Goal: Find specific page/section: Find specific page/section

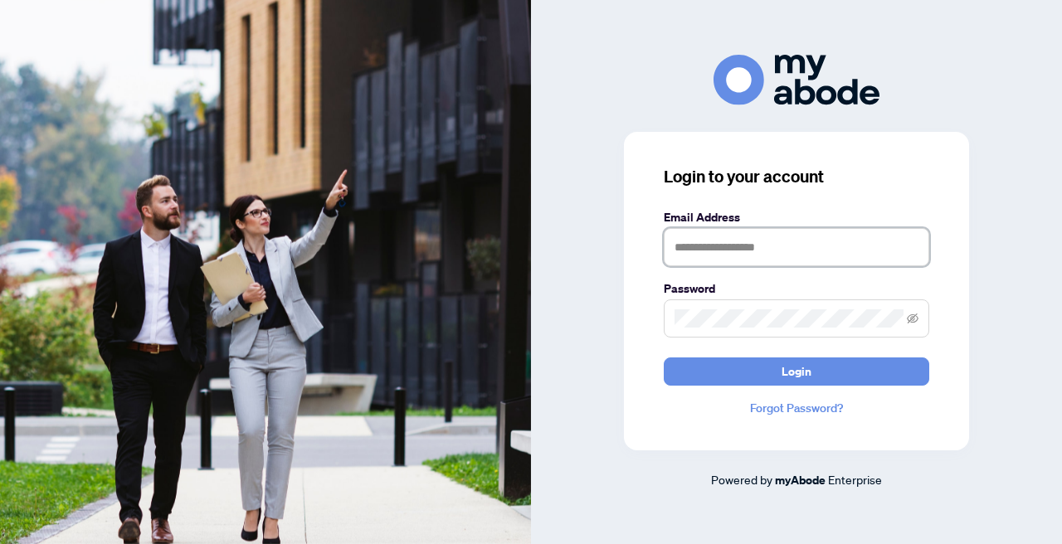
type input "**********"
click at [797, 371] on button "Login" at bounding box center [797, 372] width 266 height 28
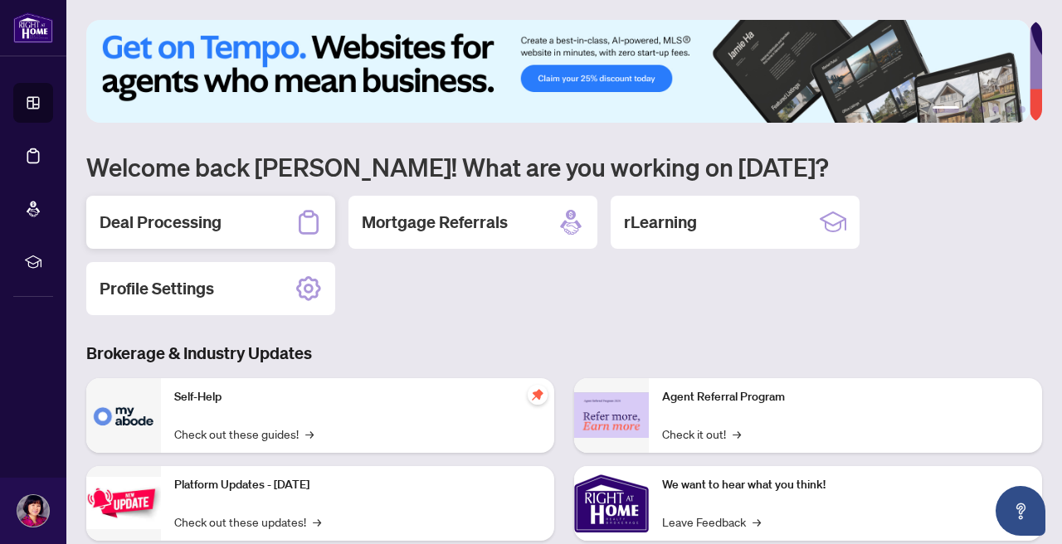
click at [206, 222] on h2 "Deal Processing" at bounding box center [161, 222] width 122 height 23
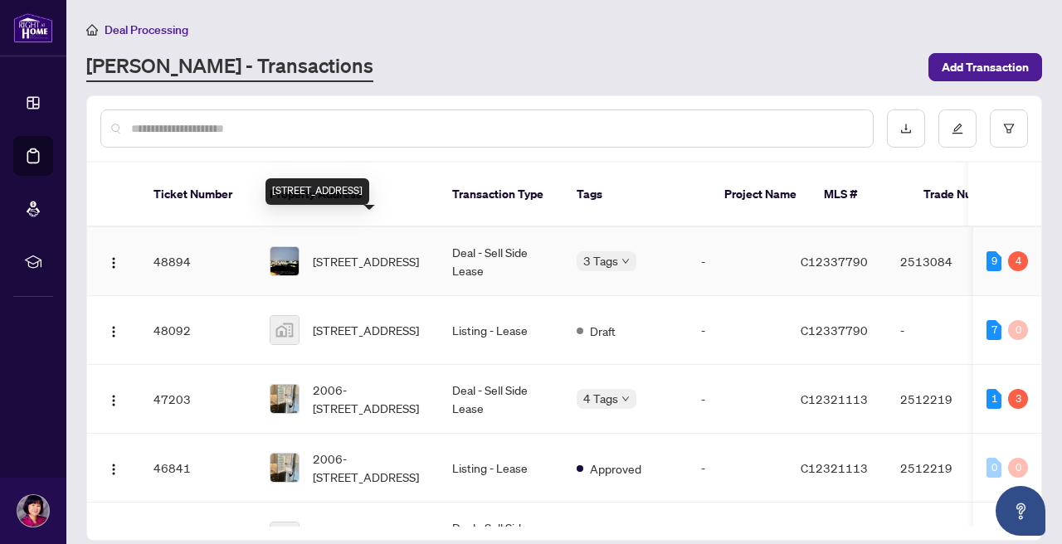
click at [356, 252] on span "[STREET_ADDRESS]" at bounding box center [366, 261] width 106 height 18
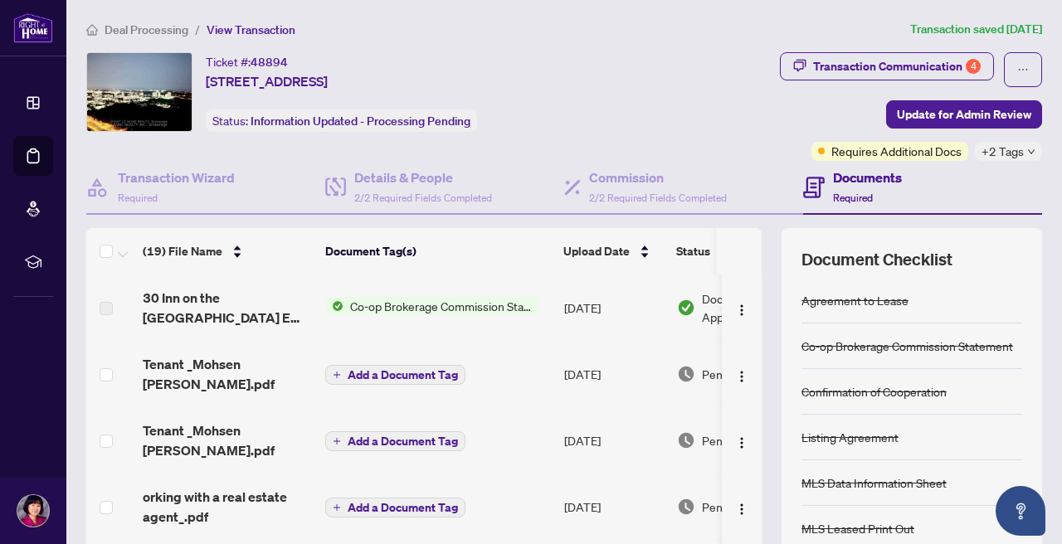
click at [406, 305] on span "Co-op Brokerage Commission Statement" at bounding box center [442, 306] width 197 height 18
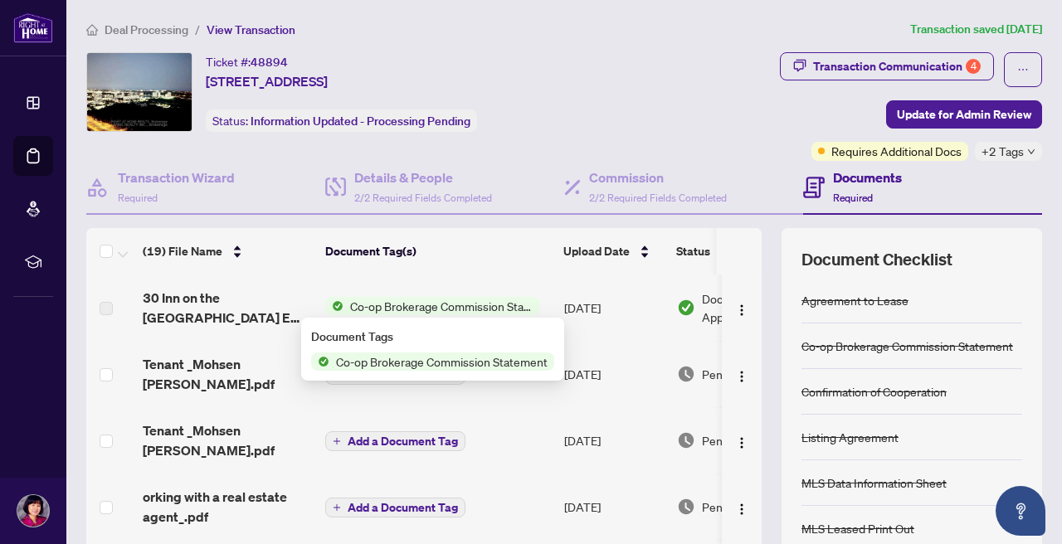
click at [390, 359] on span "Co-op Brokerage Commission Statement" at bounding box center [442, 362] width 225 height 18
click at [261, 152] on div "Ticket #: 48894 3906-[STREET_ADDRESS] Status: Information Updated - Processing …" at bounding box center [356, 106] width 546 height 109
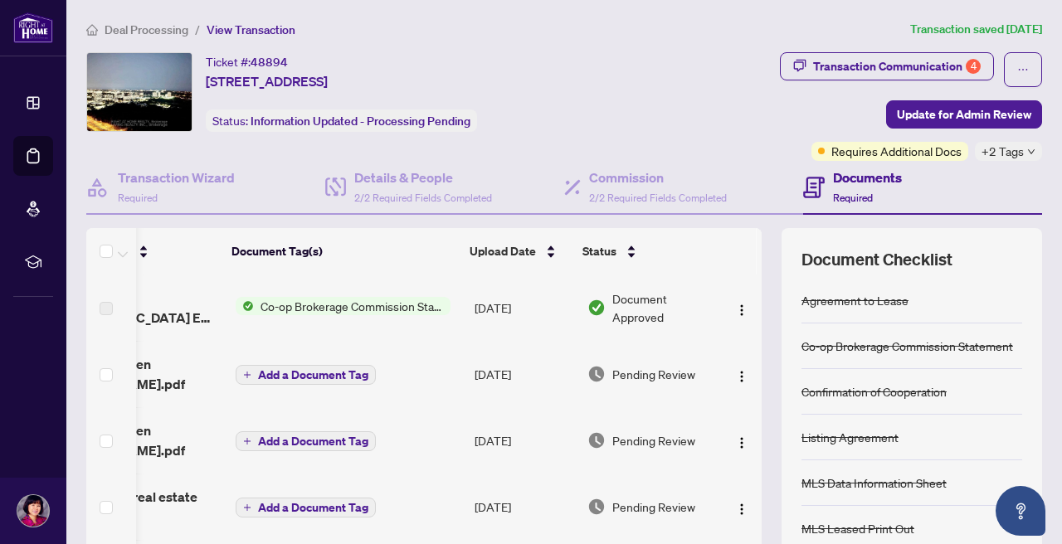
scroll to position [0, 106]
click at [868, 65] on div "Transaction Communication 4" at bounding box center [897, 66] width 168 height 27
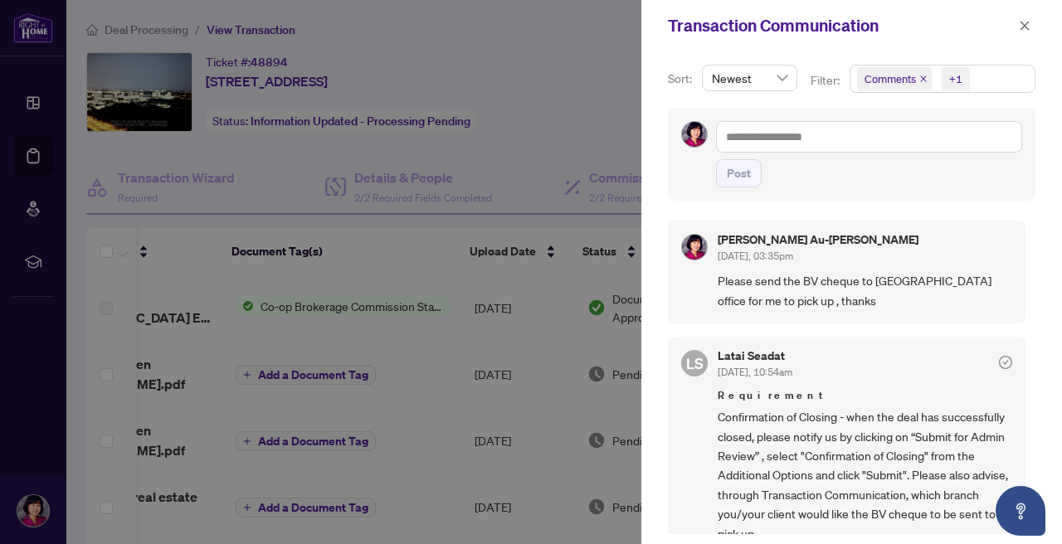
click at [564, 134] on div at bounding box center [531, 272] width 1062 height 544
click at [1026, 27] on icon "close" at bounding box center [1025, 25] width 9 height 9
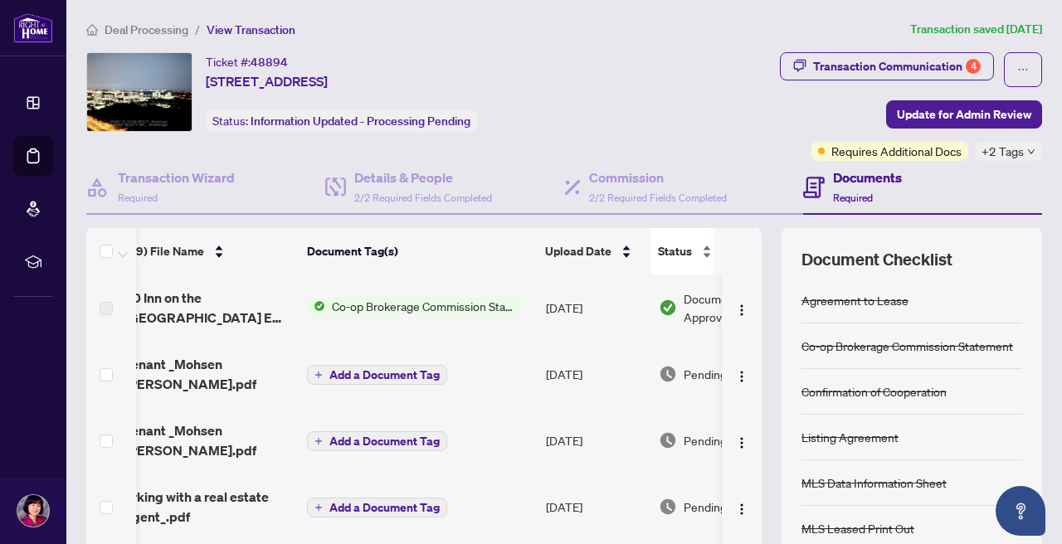
scroll to position [0, 0]
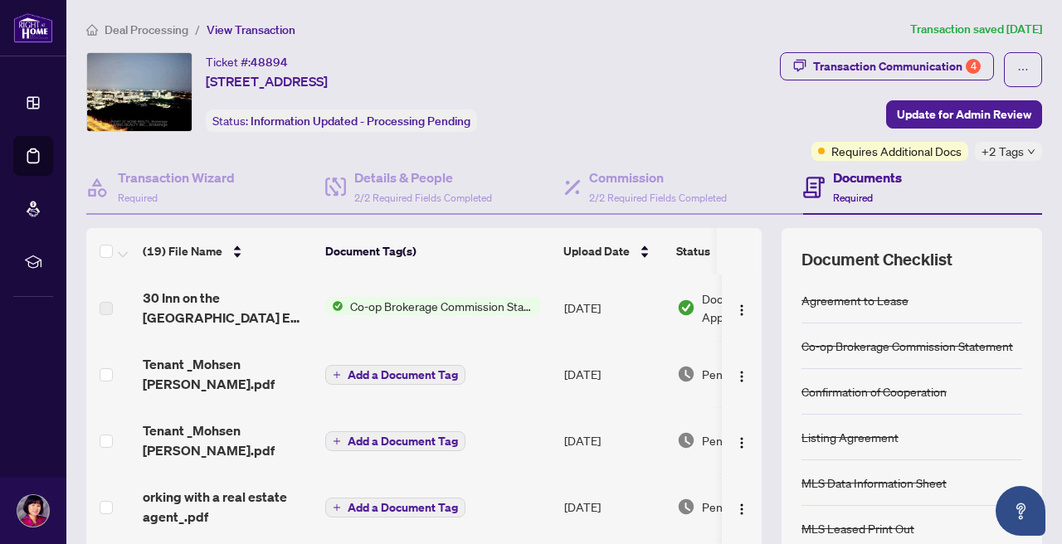
click at [397, 303] on span "Co-op Brokerage Commission Statement" at bounding box center [442, 306] width 197 height 18
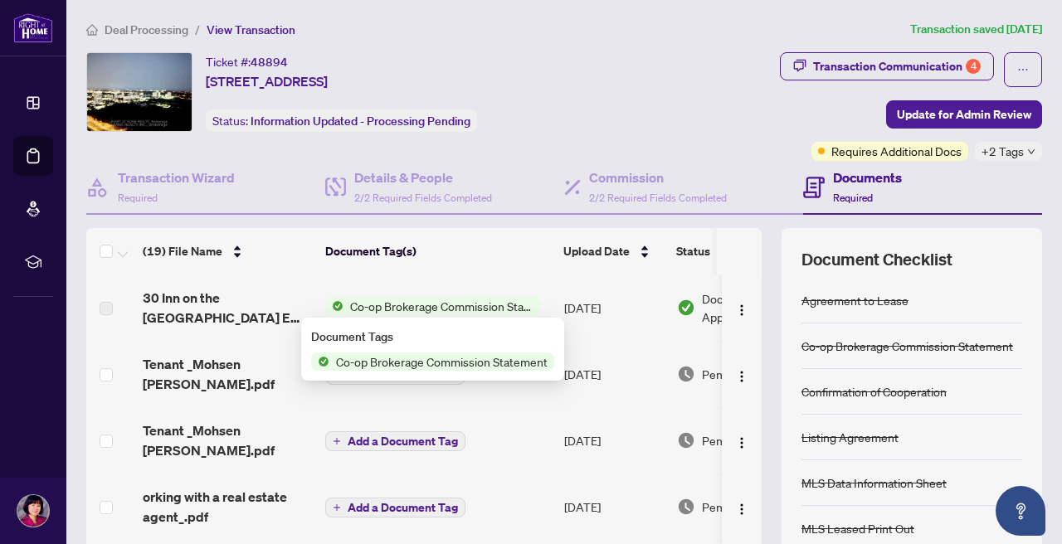
click at [397, 303] on span "Co-op Brokerage Commission Statement" at bounding box center [442, 306] width 197 height 18
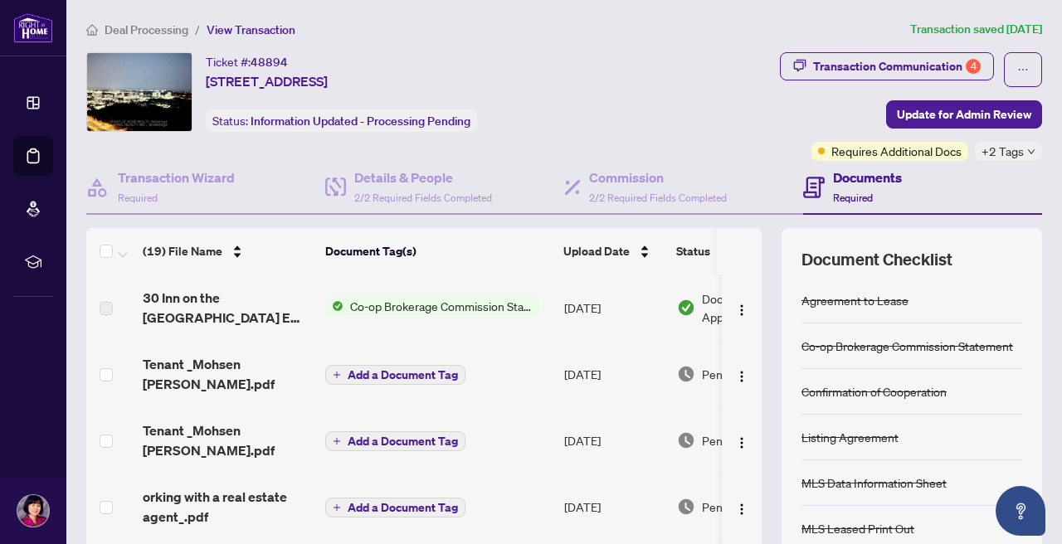
click at [397, 303] on span "Co-op Brokerage Commission Statement" at bounding box center [442, 306] width 197 height 18
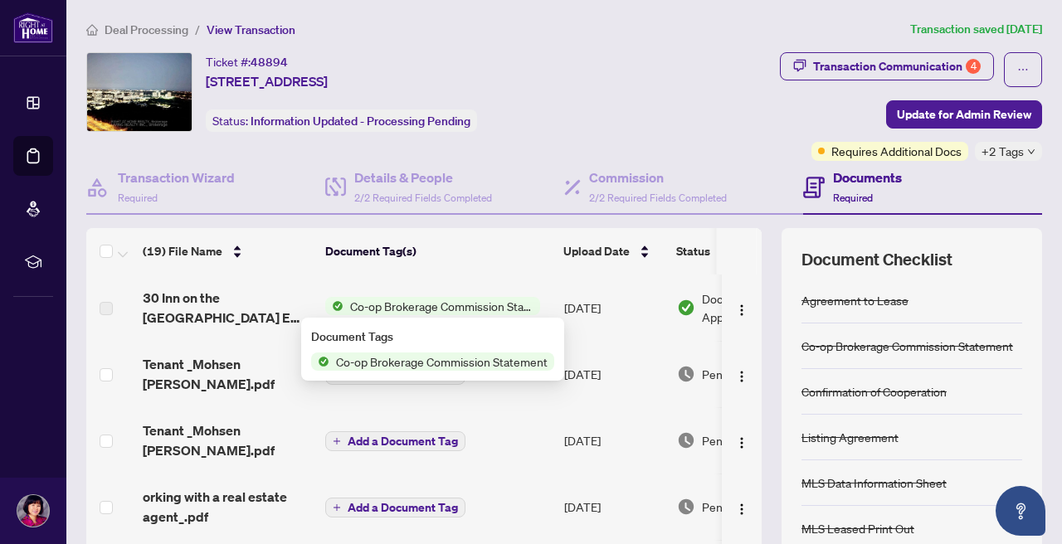
click at [384, 364] on span "Co-op Brokerage Commission Statement" at bounding box center [442, 362] width 225 height 18
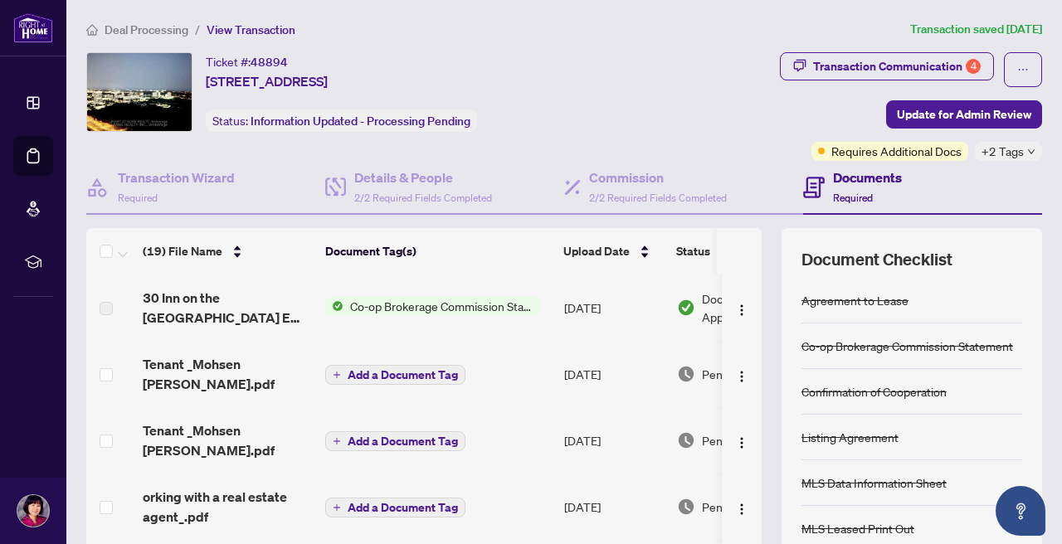
click at [108, 307] on label at bounding box center [106, 309] width 13 height 18
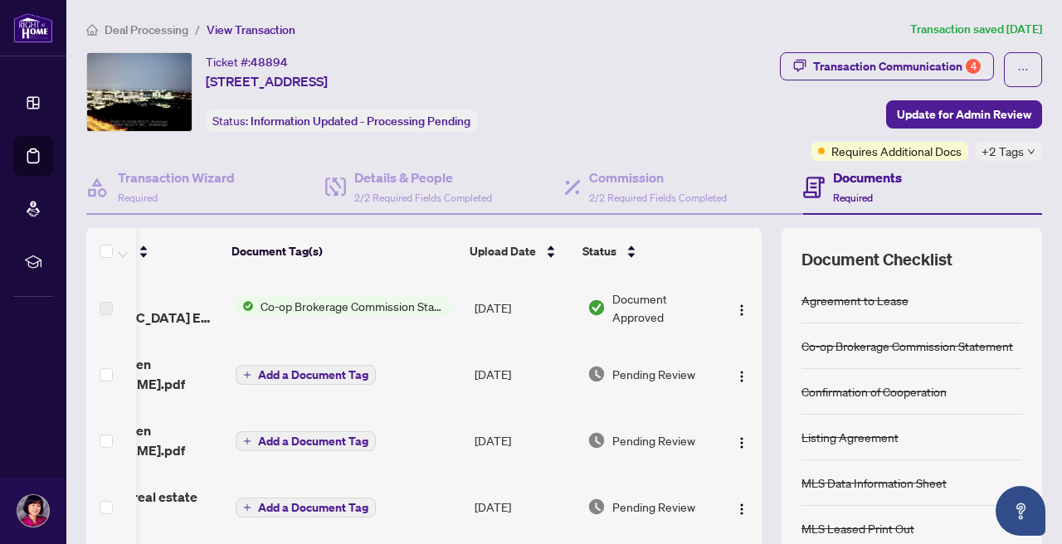
scroll to position [0, 106]
click at [735, 310] on img "button" at bounding box center [741, 310] width 13 height 13
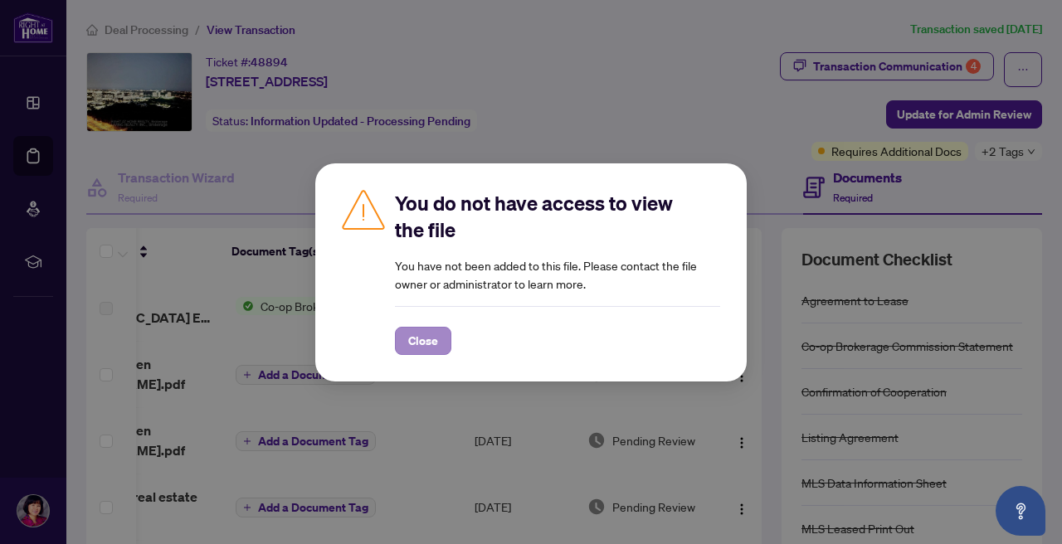
click at [429, 336] on span "Close" at bounding box center [423, 341] width 30 height 27
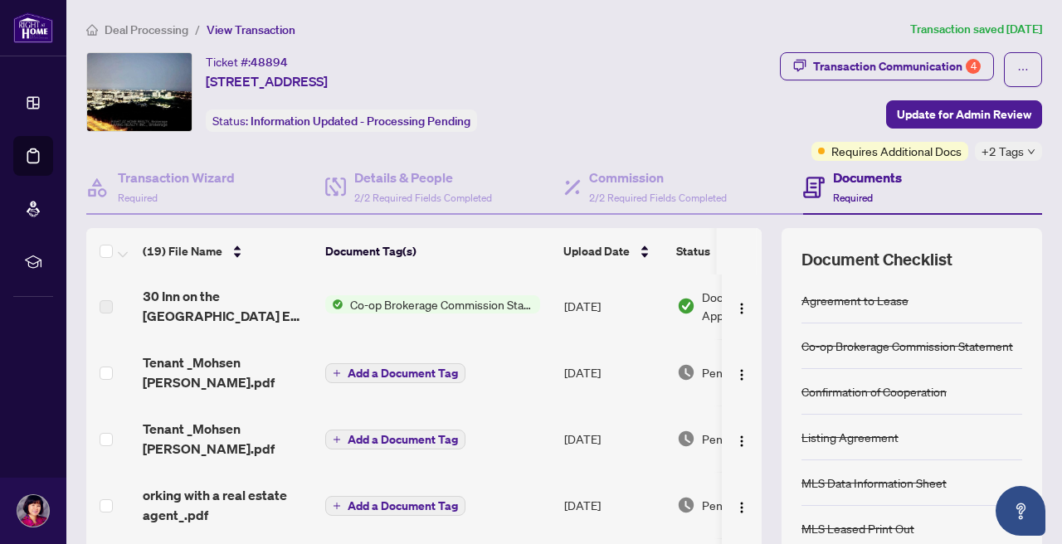
scroll to position [2, 0]
click at [105, 307] on label at bounding box center [106, 307] width 13 height 18
click at [388, 305] on span "Co-op Brokerage Commission Statement" at bounding box center [442, 304] width 197 height 18
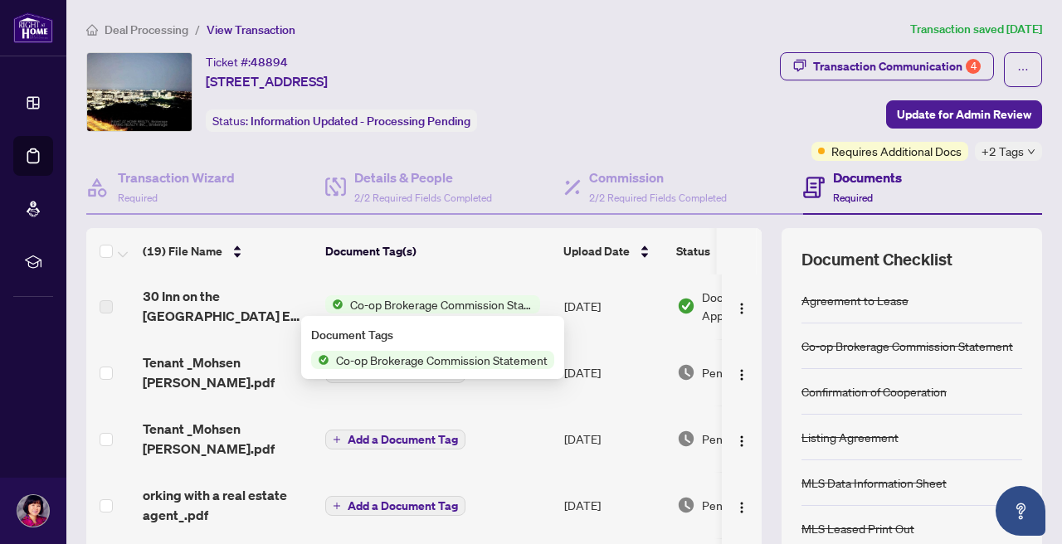
click at [388, 305] on span "Co-op Brokerage Commission Statement" at bounding box center [442, 304] width 197 height 18
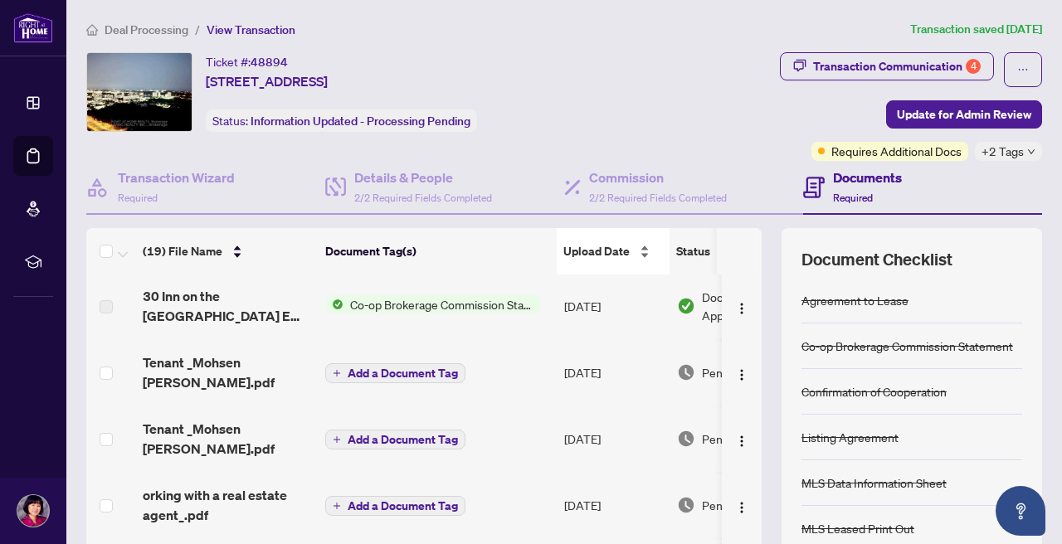
click at [645, 254] on div "Upload Date" at bounding box center [614, 251] width 100 height 18
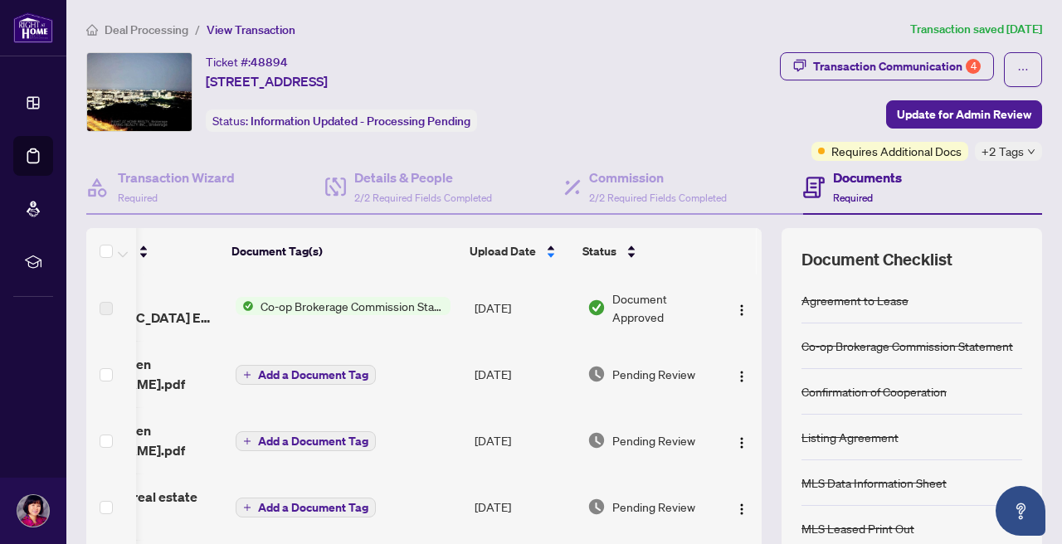
scroll to position [0, 106]
click at [561, 312] on td "[DATE]" at bounding box center [524, 308] width 113 height 66
